Goal: Navigation & Orientation: Find specific page/section

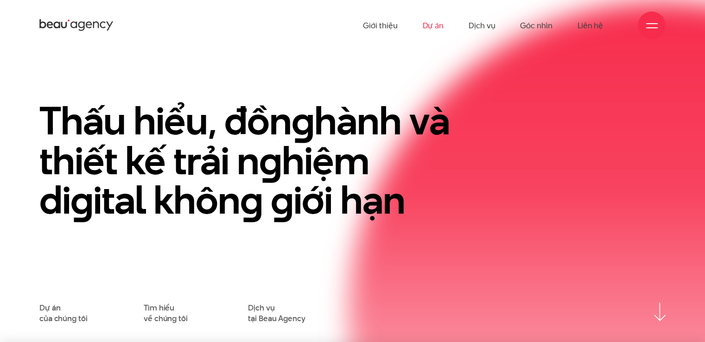
click at [436, 30] on link "Dự án" at bounding box center [432, 25] width 21 height 51
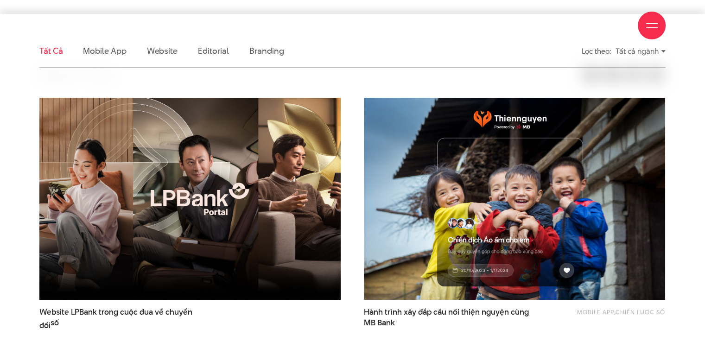
scroll to position [246, 0]
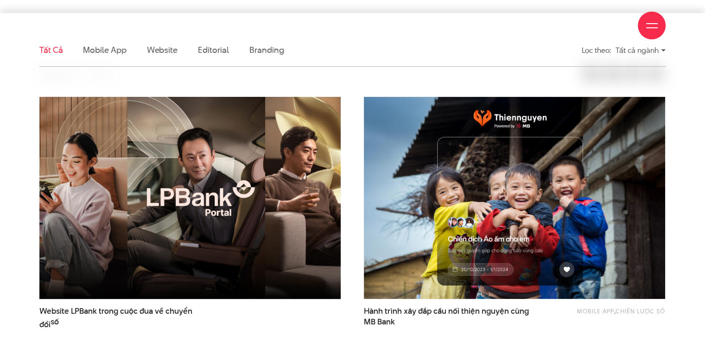
click at [215, 171] on img at bounding box center [190, 198] width 331 height 222
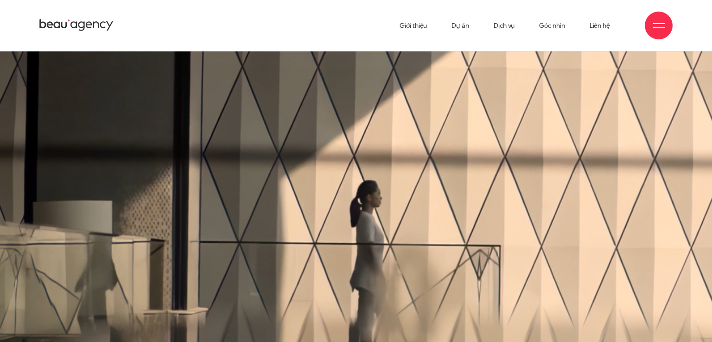
scroll to position [72, 0]
